Goal: Task Accomplishment & Management: Complete application form

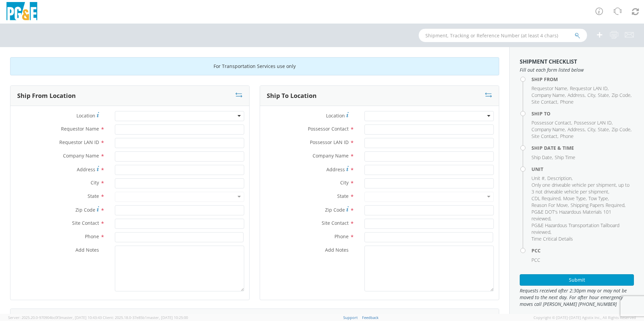
click at [445, 35] on input "text" at bounding box center [503, 35] width 168 height 13
type input "b26153"
click at [575, 32] on button "submit" at bounding box center [578, 36] width 6 height 8
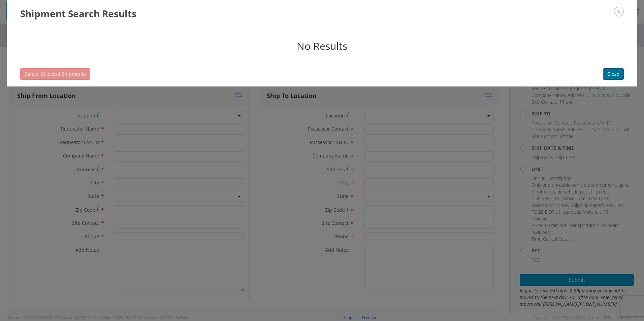
click at [609, 72] on button "Close" at bounding box center [613, 73] width 21 height 11
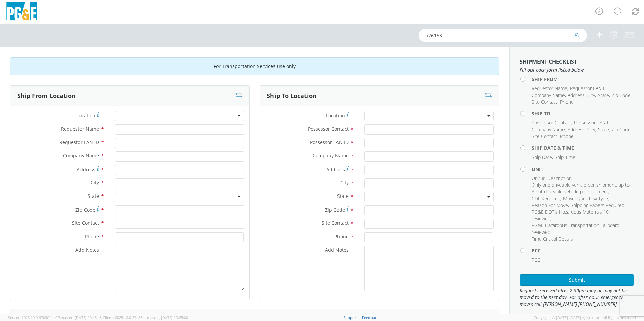
click at [381, 115] on div at bounding box center [428, 116] width 129 height 10
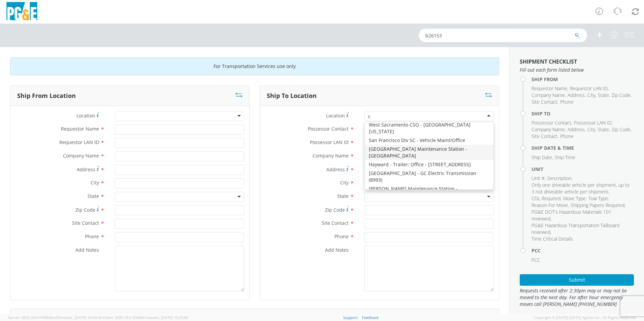
scroll to position [3046, 0]
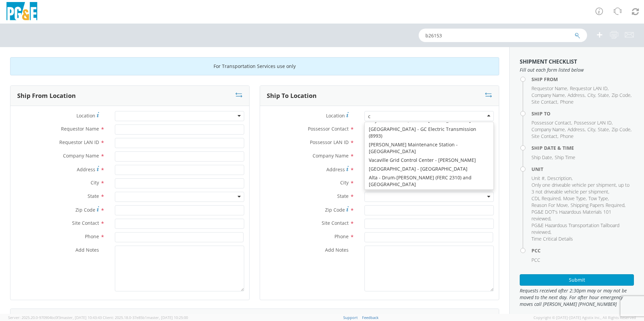
type input "c"
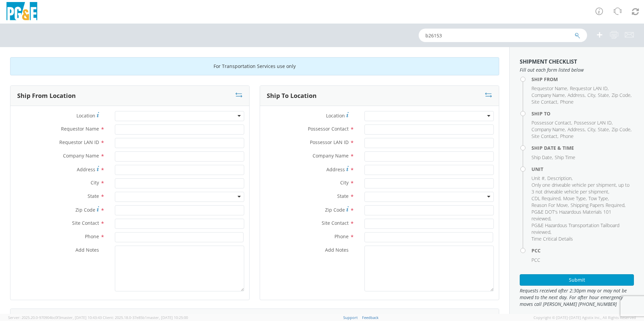
scroll to position [2, 0]
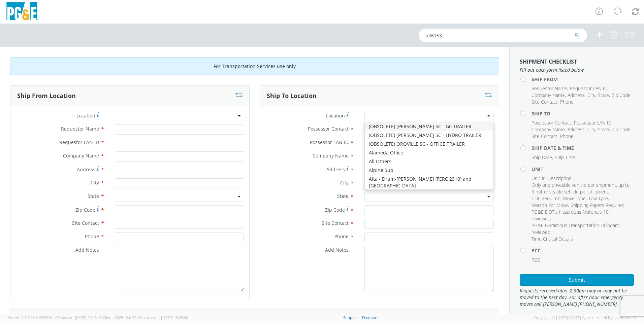
click at [373, 115] on div at bounding box center [428, 116] width 129 height 10
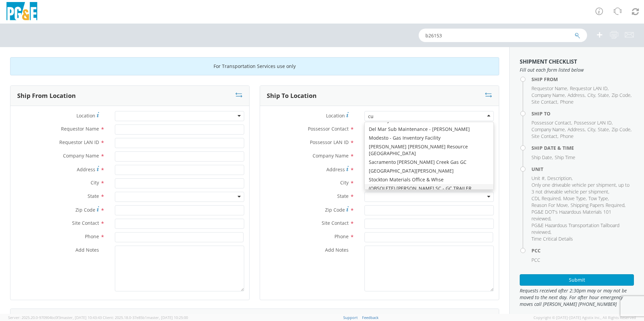
scroll to position [0, 0]
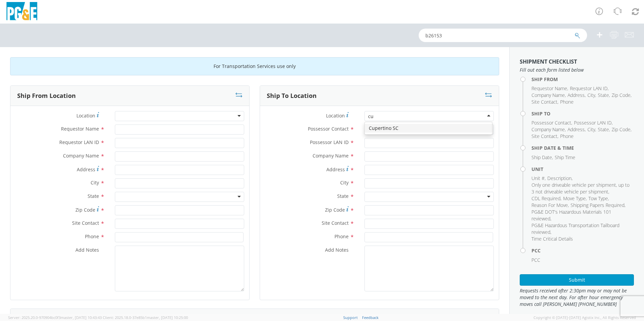
type input "cup"
type input "PG&E"
type input "[STREET_ADDRESS][PERSON_NAME]"
type input "CUPERTINO"
type input "95014"
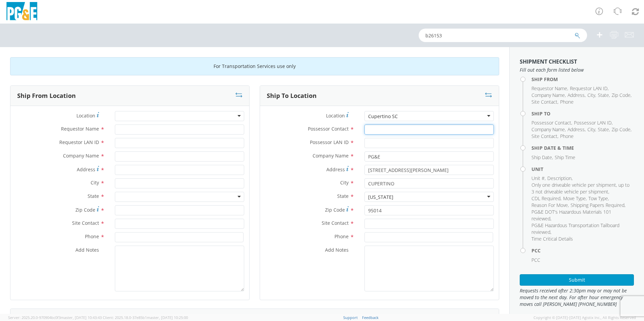
click at [374, 129] on input "Possessor Contact *" at bounding box center [428, 130] width 129 height 10
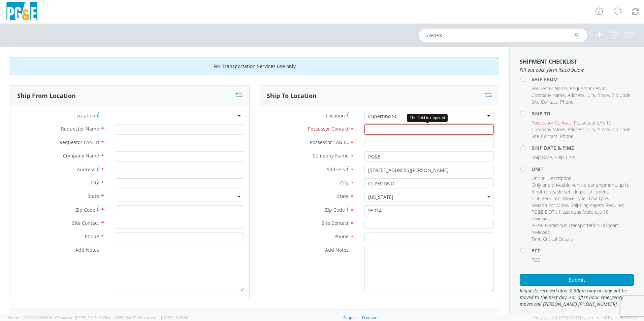
click at [374, 130] on input "Possessor Contact *" at bounding box center [428, 130] width 129 height 10
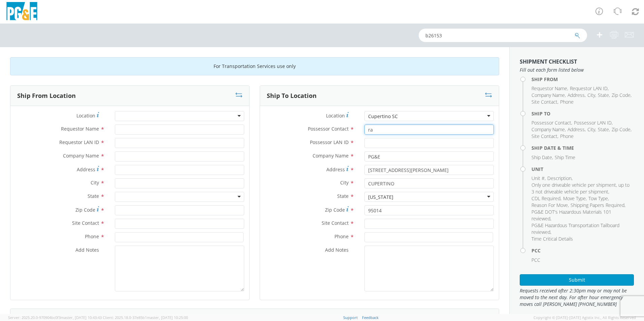
type input "r"
type input "[PERSON_NAME]"
drag, startPoint x: 368, startPoint y: 140, endPoint x: 368, endPoint y: 136, distance: 3.7
click at [368, 139] on input "Possessor LAN ID *" at bounding box center [428, 143] width 129 height 10
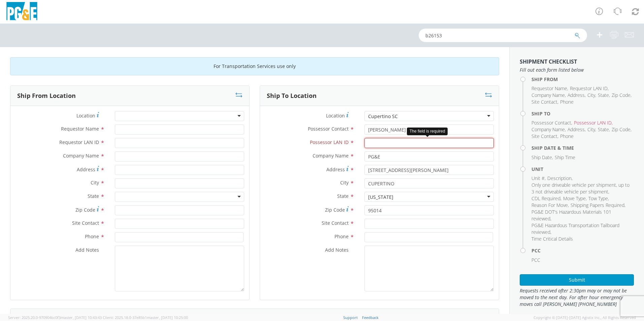
click at [377, 144] on input "Possessor LAN ID *" at bounding box center [428, 143] width 129 height 10
type input "rand"
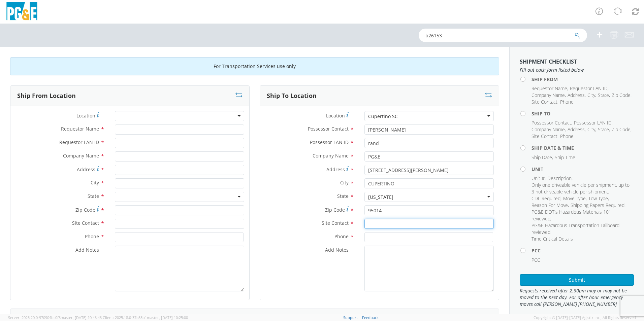
click at [373, 224] on input "text" at bounding box center [428, 224] width 129 height 10
click at [376, 235] on div "searching..." at bounding box center [429, 237] width 129 height 10
type input "[PERSON_NAME]"
click at [376, 235] on input at bounding box center [428, 237] width 129 height 10
type input "4083131571"
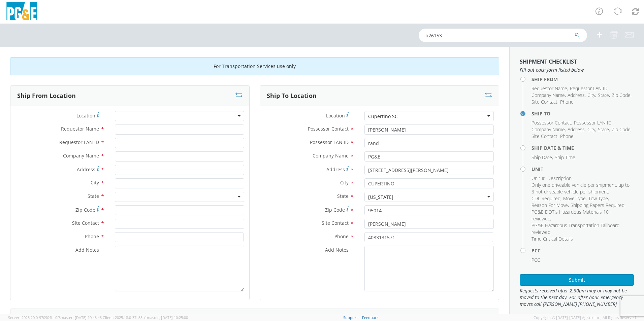
click at [125, 115] on div at bounding box center [179, 116] width 129 height 10
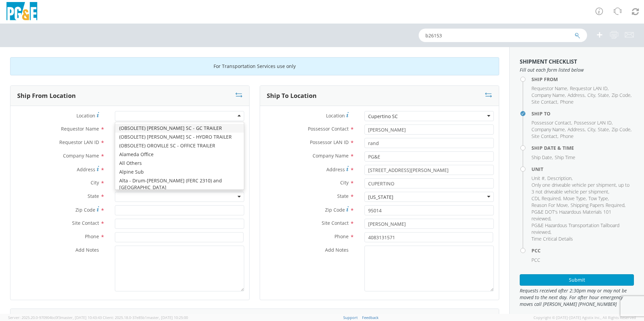
type input "d"
type input "PG&E"
type input "[STREET_ADDRESS]"
type input "[PERSON_NAME]"
type input "95616"
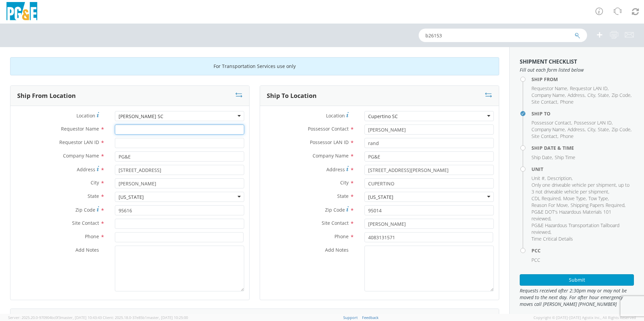
click at [137, 130] on input "Requestor Name *" at bounding box center [179, 130] width 129 height 10
type input "[PERSON_NAME]"
type input "tsd5"
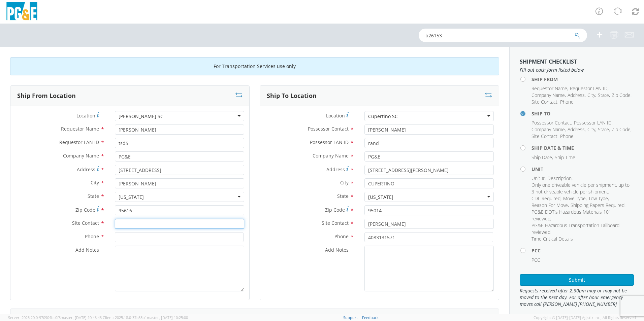
click at [128, 220] on input "text" at bounding box center [179, 224] width 129 height 10
drag, startPoint x: 153, startPoint y: 225, endPoint x: 95, endPoint y: 232, distance: 58.3
click at [95, 232] on div "Site Contact * [PERSON_NAME] G" at bounding box center [129, 225] width 239 height 13
type input "[PERSON_NAME]"
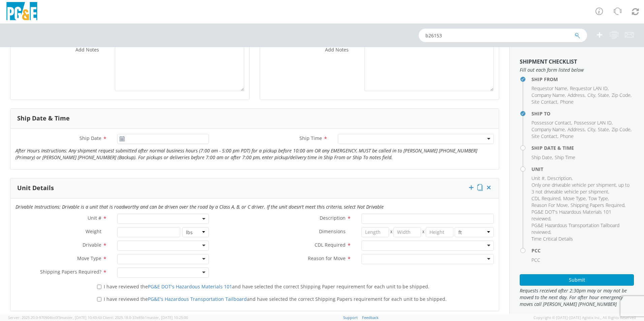
scroll to position [202, 0]
type input "9164960416"
click at [136, 138] on input "[DATE]" at bounding box center [163, 137] width 92 height 10
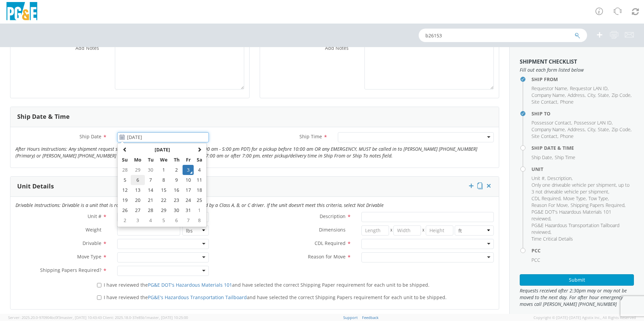
click at [140, 180] on td "6" at bounding box center [138, 180] width 14 height 10
type input "[DATE]"
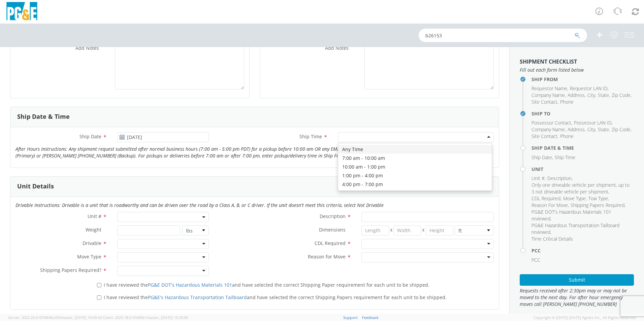
click at [367, 134] on div at bounding box center [416, 137] width 156 height 10
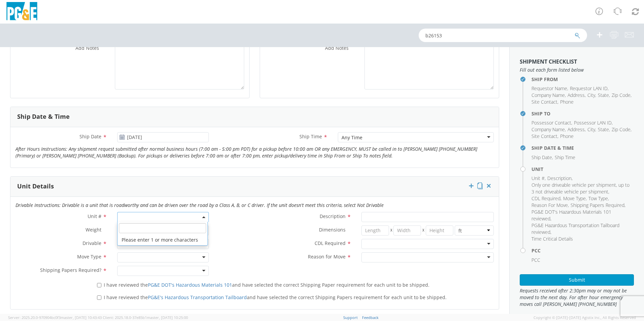
click at [151, 216] on span at bounding box center [163, 217] width 92 height 10
click at [140, 227] on input "search" at bounding box center [162, 228] width 87 height 10
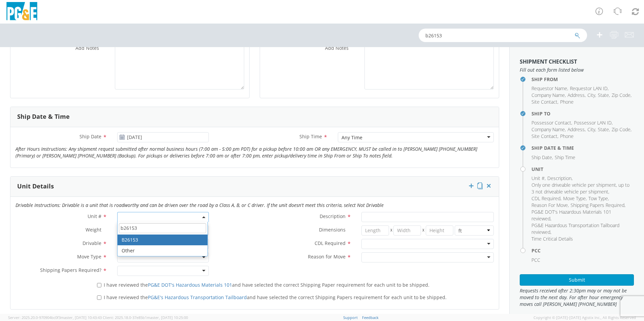
type input "b26153"
type input "TRUCK; MATERIAL HANDLER: 39` - 59` 4X2"
type input "56000"
select select "B26153"
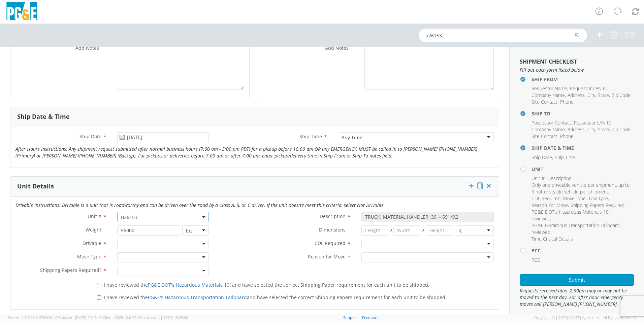
click at [364, 244] on div at bounding box center [427, 244] width 132 height 10
click at [375, 257] on div at bounding box center [427, 258] width 132 height 10
click at [137, 245] on div at bounding box center [163, 244] width 92 height 10
click at [134, 256] on div at bounding box center [163, 258] width 92 height 10
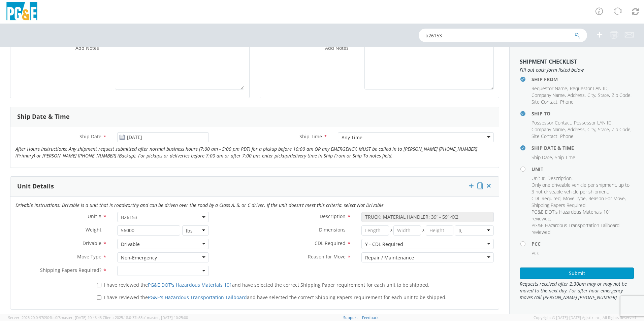
click at [137, 269] on div at bounding box center [163, 271] width 92 height 10
click at [100, 285] on input "I have reviewed the PG&E DOT's Hazardous Materials 101 and have selected the co…" at bounding box center [99, 285] width 4 height 4
checkbox input "true"
click at [98, 297] on input "I have reviewed the PG&E's Hazardous Transportation Tailboard and have selected…" at bounding box center [99, 298] width 4 height 4
checkbox input "true"
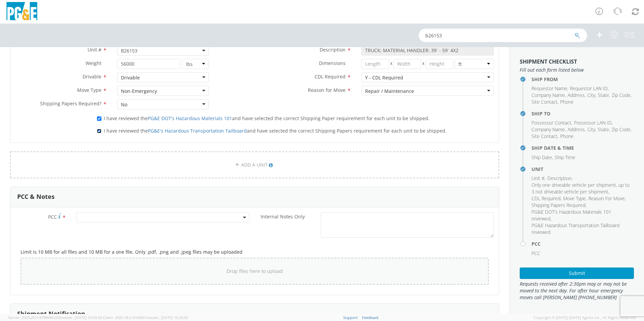
scroll to position [370, 0]
click at [97, 217] on span at bounding box center [162, 216] width 173 height 10
click at [111, 217] on span at bounding box center [162, 216] width 173 height 10
click at [107, 219] on agx-select2 at bounding box center [162, 215] width 173 height 6
click at [91, 228] on input "number" at bounding box center [162, 227] width 168 height 10
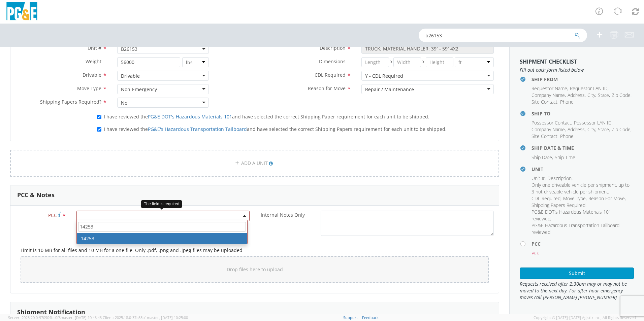
type input "14253"
select select "14253"
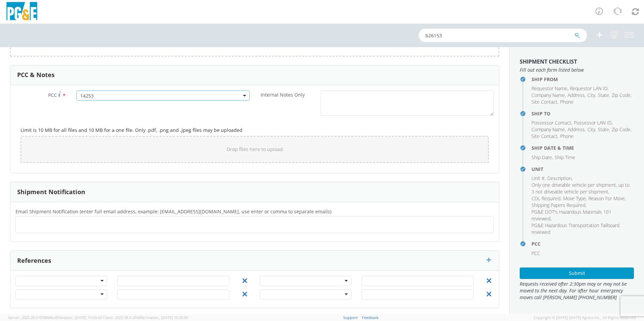
scroll to position [493, 0]
click at [39, 220] on ul at bounding box center [255, 222] width 472 height 11
click at [46, 220] on ul at bounding box center [255, 222] width 472 height 11
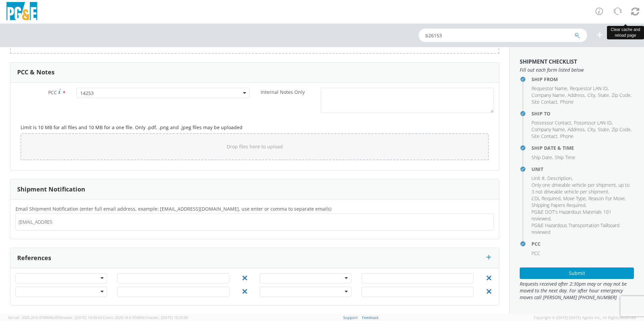
type input "[EMAIL_ADDRESS][DOMAIN_NAME]"
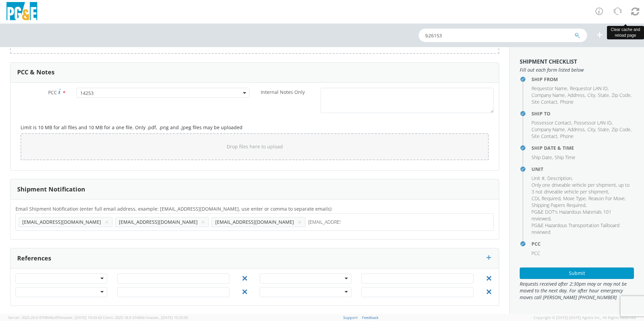
type input "[EMAIL_ADDRESS][DOMAIN_NAME]"
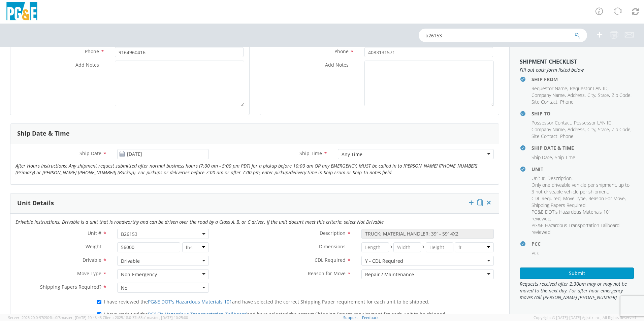
scroll to position [135, 0]
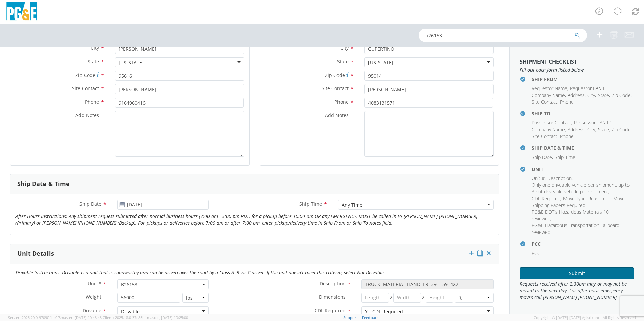
click at [546, 272] on button "Submit" at bounding box center [577, 273] width 114 height 11
